Goal: Answer question/provide support

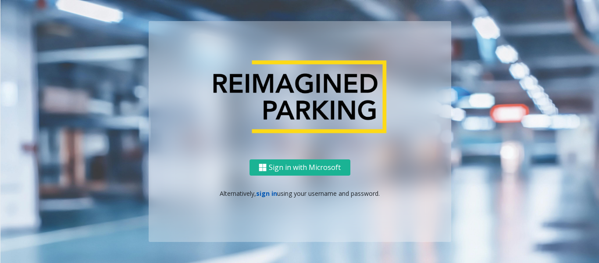
click at [273, 193] on link "sign in" at bounding box center [266, 193] width 21 height 8
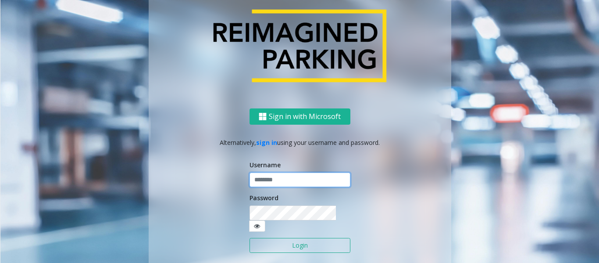
type input "*********"
click at [285, 238] on button "Login" at bounding box center [299, 245] width 101 height 15
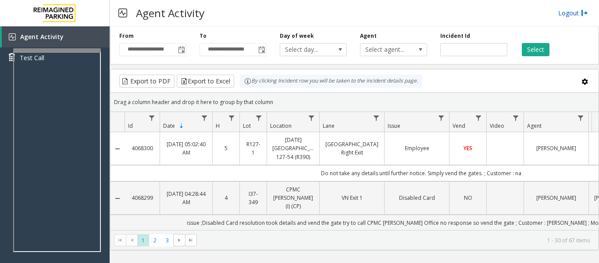
click at [566, 12] on link "Logout" at bounding box center [573, 12] width 30 height 9
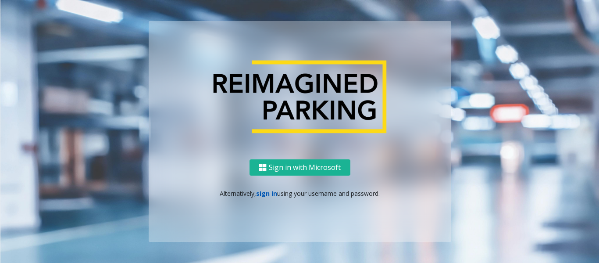
click at [266, 196] on link "sign in" at bounding box center [266, 193] width 21 height 8
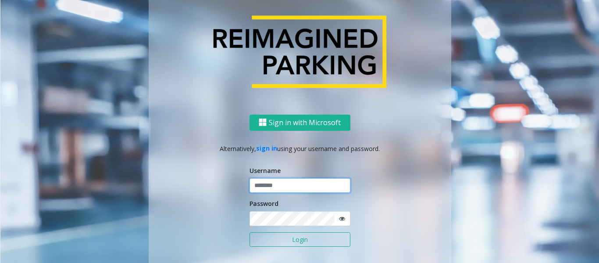
type input "*********"
click at [285, 236] on button "Login" at bounding box center [299, 239] width 101 height 15
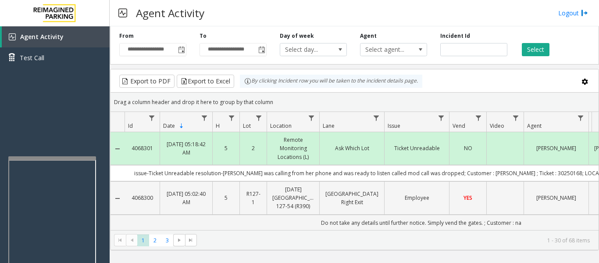
click at [87, 162] on div at bounding box center [52, 259] width 88 height 206
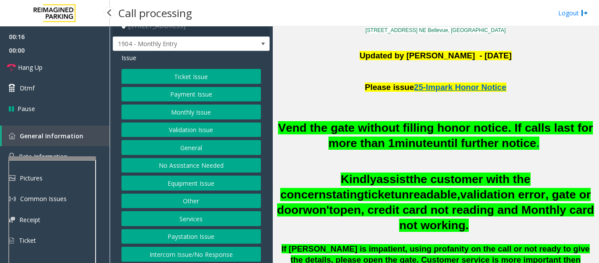
scroll to position [14, 0]
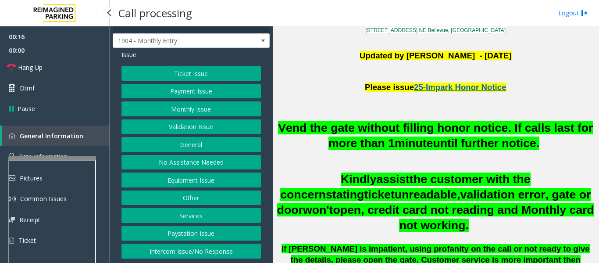
click at [226, 250] on button "Intercom Issue/No Response" at bounding box center [190, 250] width 139 height 15
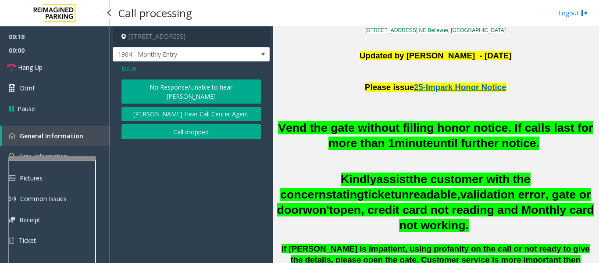
click at [221, 84] on button "No Response/Unable to hear [PERSON_NAME]" at bounding box center [190, 91] width 139 height 24
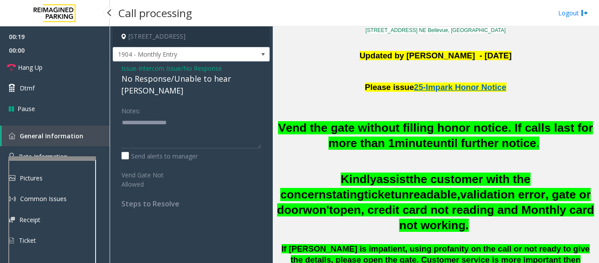
click at [212, 77] on div "No Response/Unable to hear [PERSON_NAME]" at bounding box center [190, 85] width 139 height 24
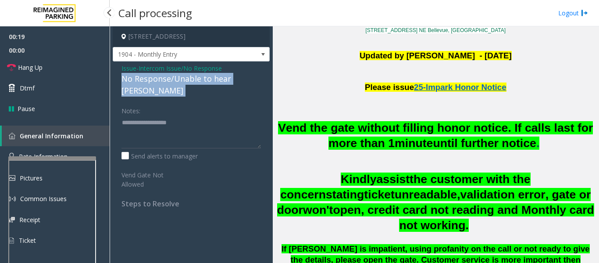
click at [212, 77] on div "No Response/Unable to hear [PERSON_NAME]" at bounding box center [190, 85] width 139 height 24
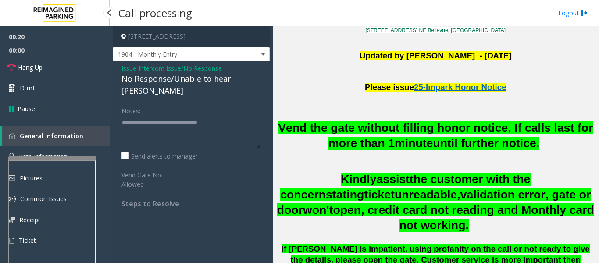
click at [234, 115] on textarea at bounding box center [190, 131] width 139 height 33
type textarea "**********"
click at [32, 67] on span "Hang Up" at bounding box center [30, 67] width 25 height 9
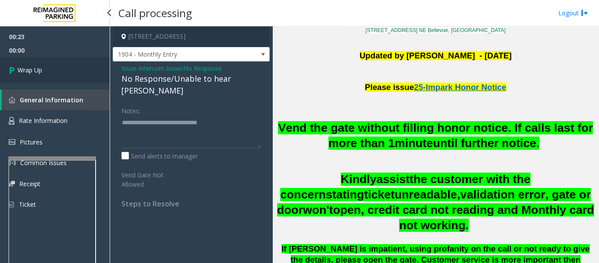
click at [7, 73] on link "Wrap Up" at bounding box center [55, 70] width 110 height 26
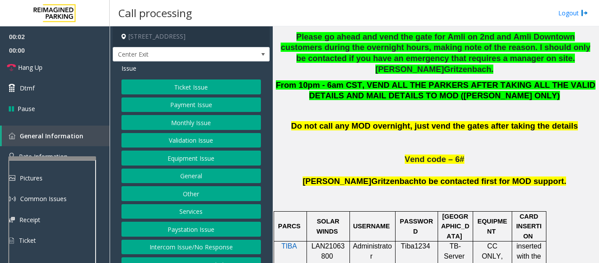
scroll to position [570, 0]
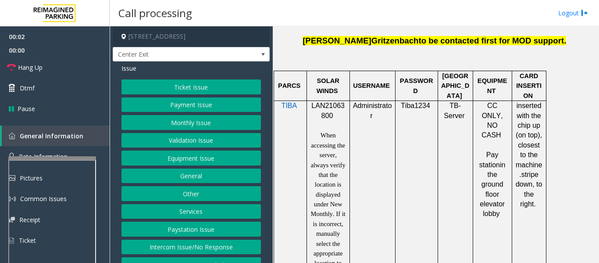
click at [327, 102] on span "LAN21063800" at bounding box center [327, 110] width 33 height 17
copy p "LAN21063800"
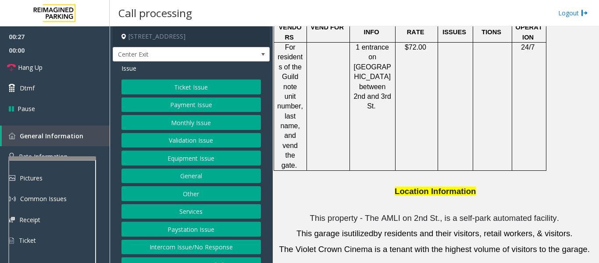
scroll to position [1184, 0]
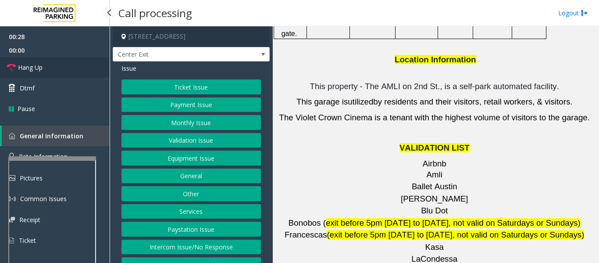
click at [68, 66] on link "Hang Up" at bounding box center [55, 67] width 110 height 21
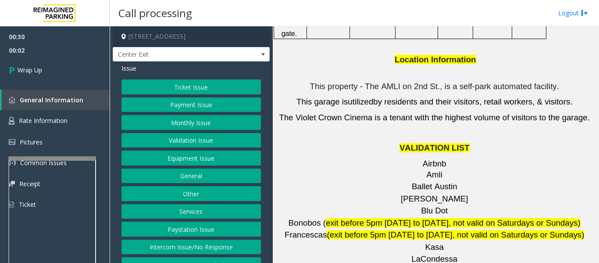
click at [202, 157] on button "Equipment Issue" at bounding box center [190, 157] width 139 height 15
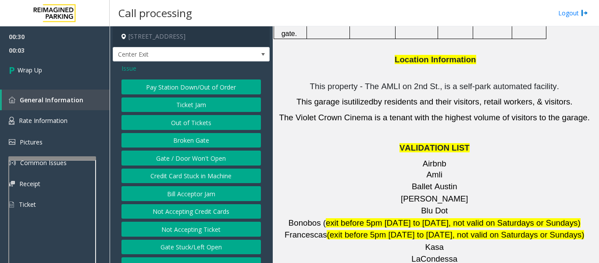
click at [202, 157] on button "Gate / Door Won't Open" at bounding box center [190, 157] width 139 height 15
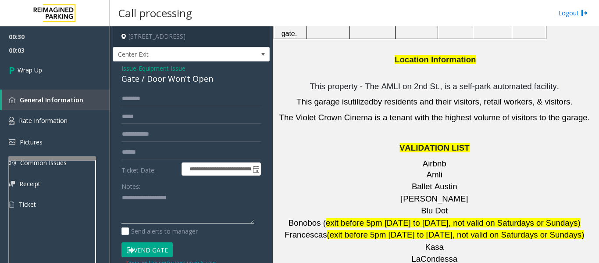
click at [159, 192] on textarea at bounding box center [187, 207] width 133 height 33
paste textarea "**********"
type textarea "**********"
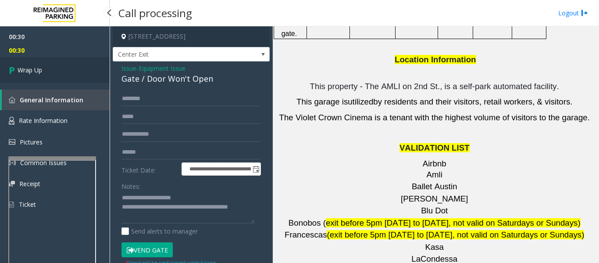
drag, startPoint x: 12, startPoint y: 55, endPoint x: 13, endPoint y: 66, distance: 10.6
click at [12, 56] on span "00:30" at bounding box center [55, 50] width 110 height 14
click at [16, 69] on icon at bounding box center [13, 70] width 9 height 14
